Goal: Find specific page/section: Find specific page/section

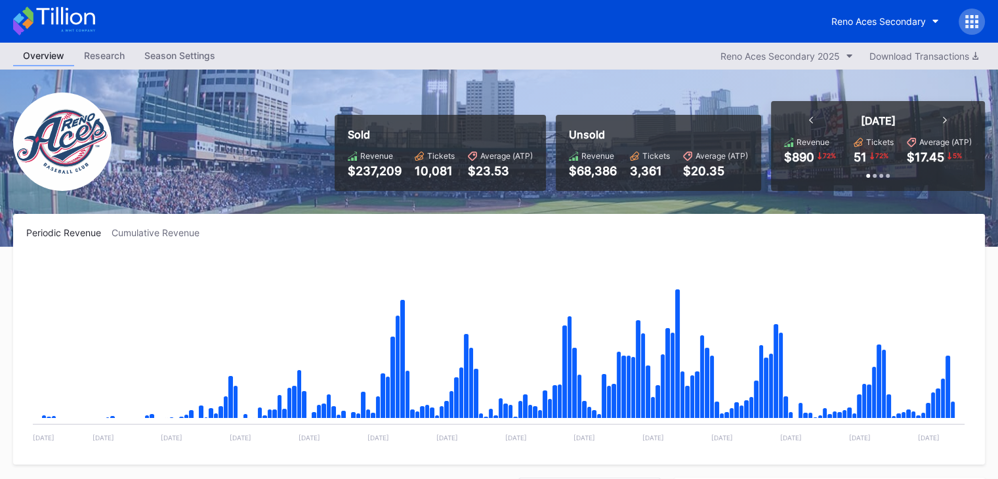
scroll to position [2812, 0]
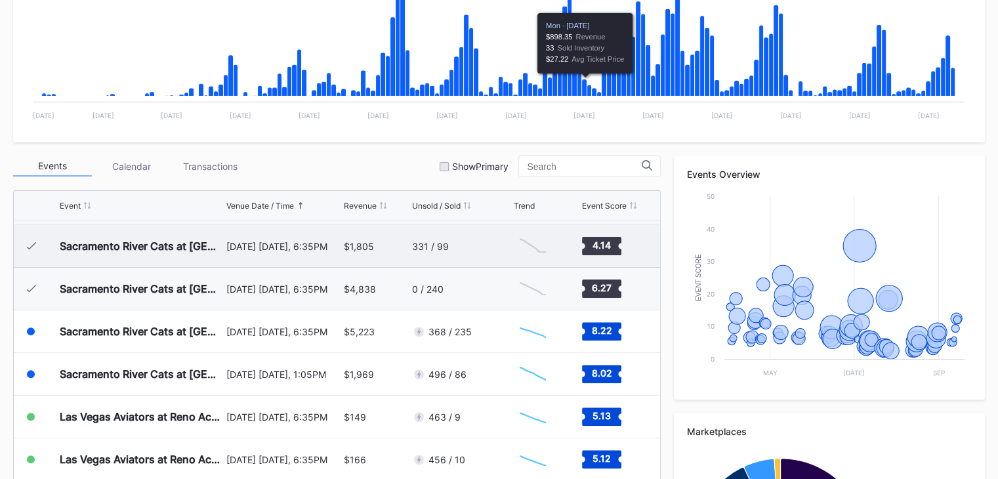
scroll to position [394, 0]
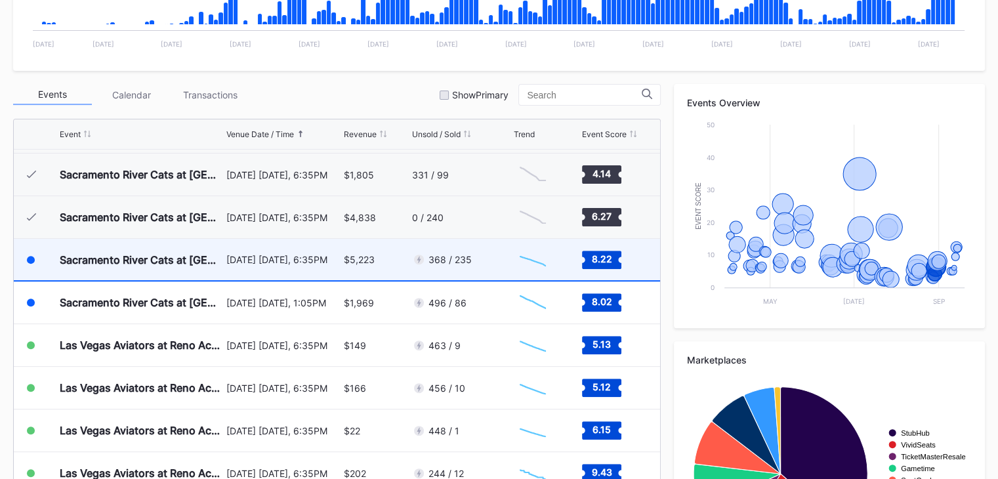
click at [496, 259] on div "368 / 235" at bounding box center [461, 259] width 98 height 41
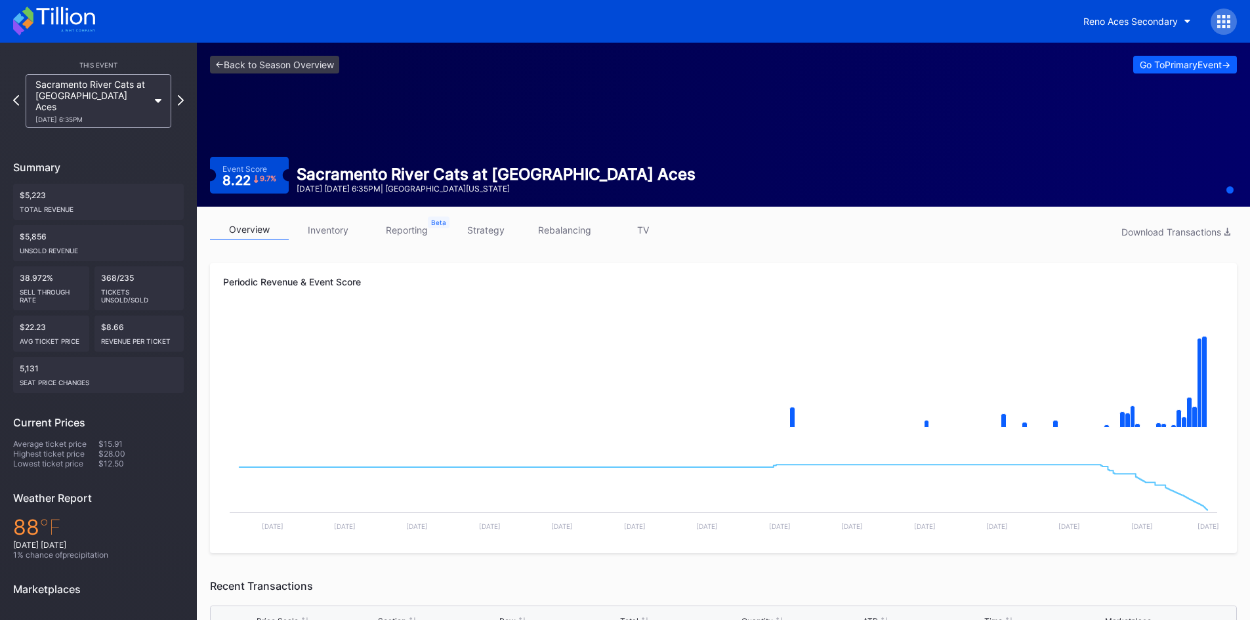
click at [70, 18] on icon at bounding box center [54, 21] width 82 height 29
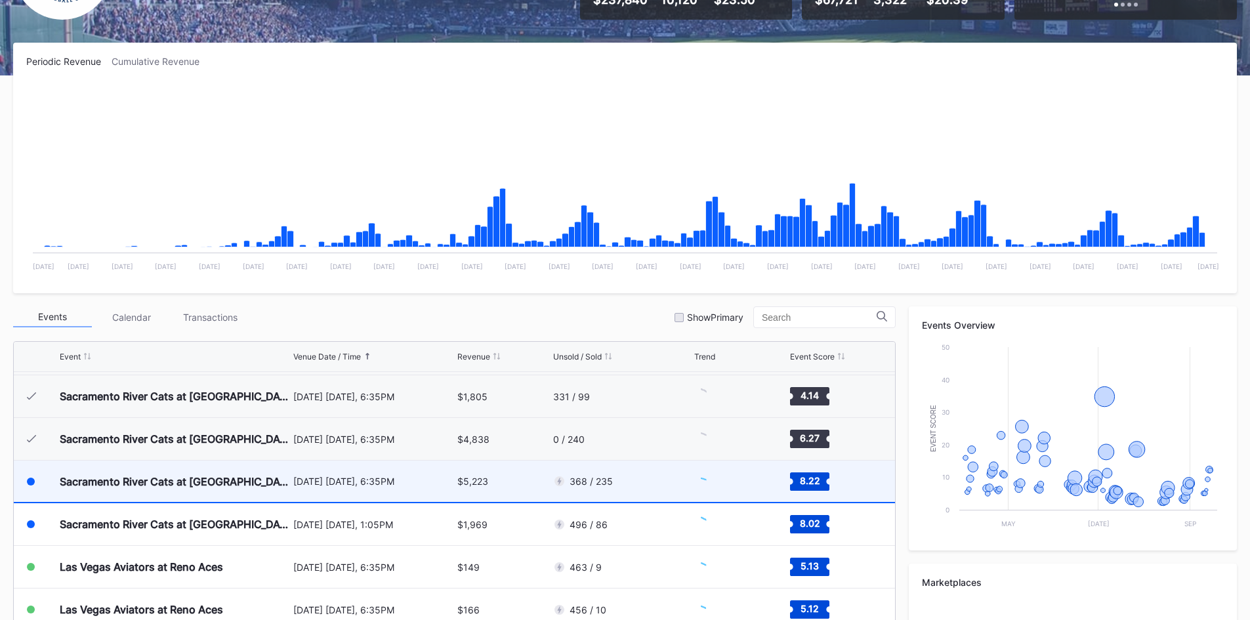
scroll to position [197, 0]
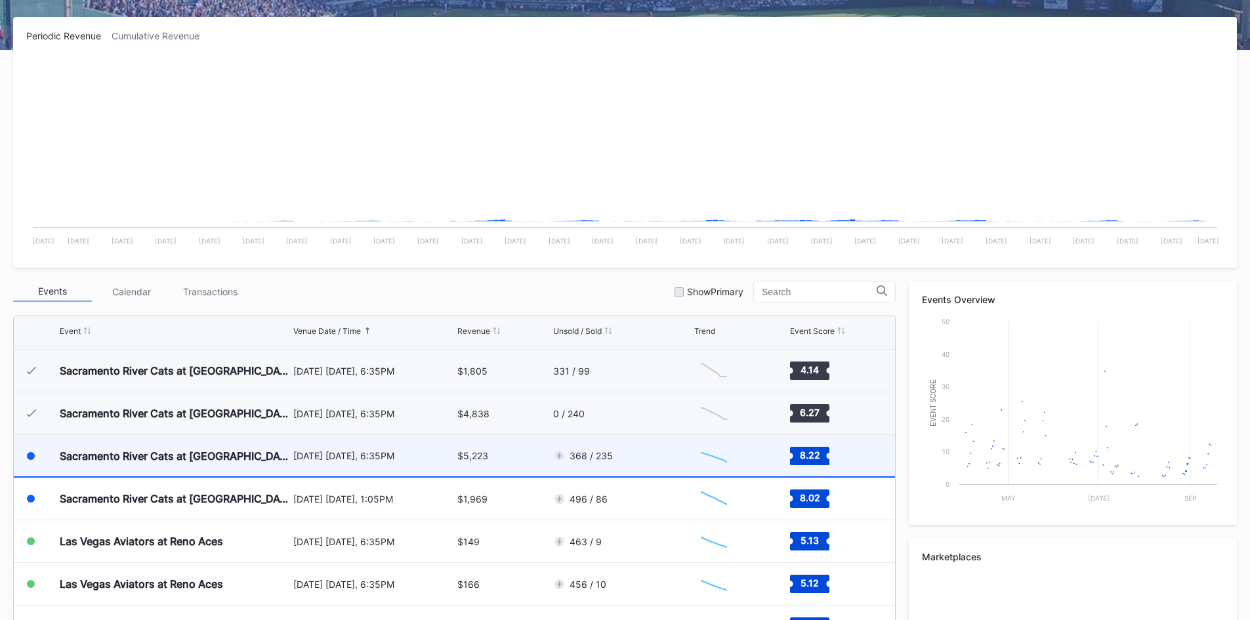
click at [642, 465] on div "368 / 235" at bounding box center [622, 455] width 138 height 41
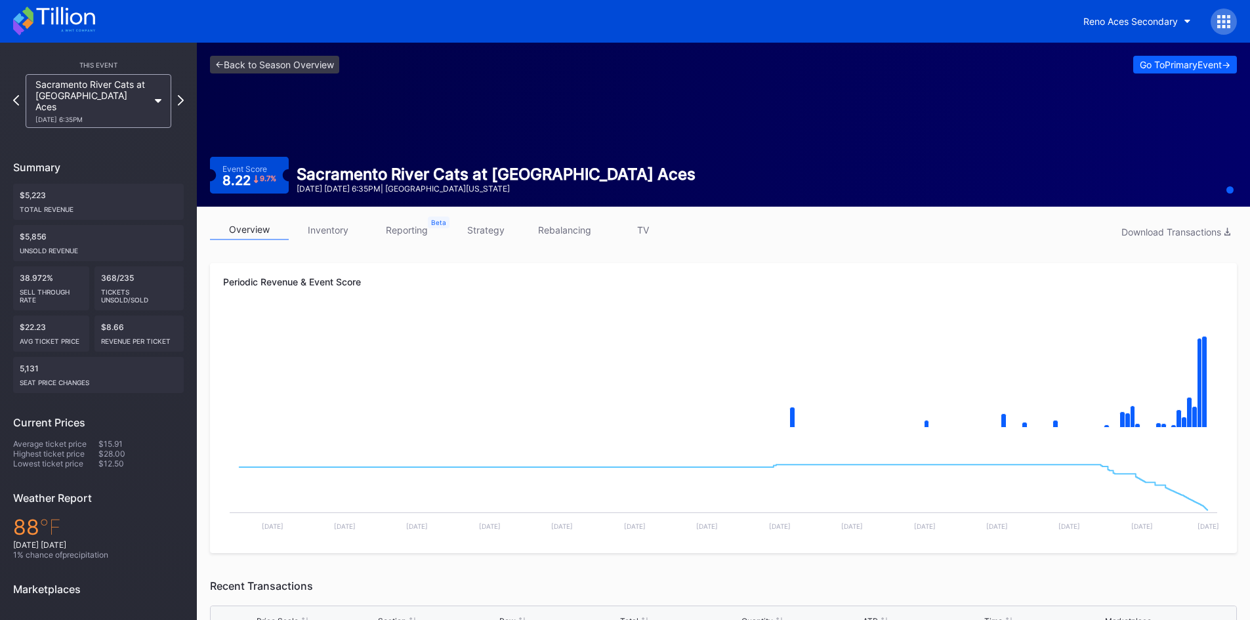
click at [47, 13] on icon at bounding box center [54, 21] width 82 height 29
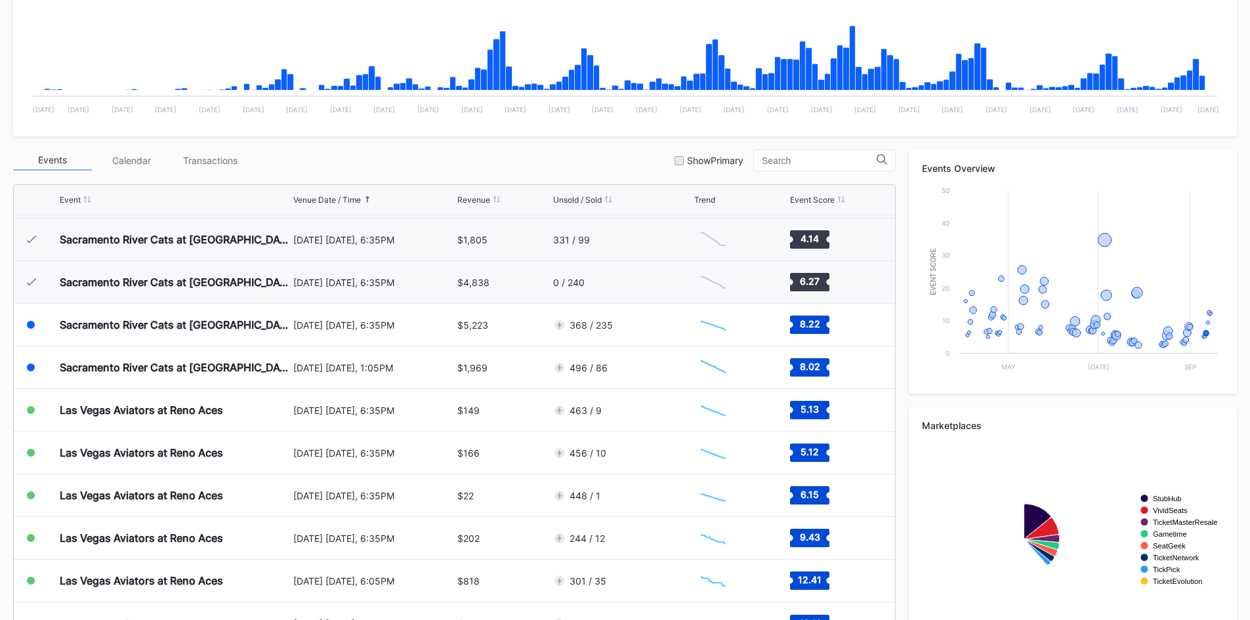
scroll to position [372, 0]
